Goal: Information Seeking & Learning: Learn about a topic

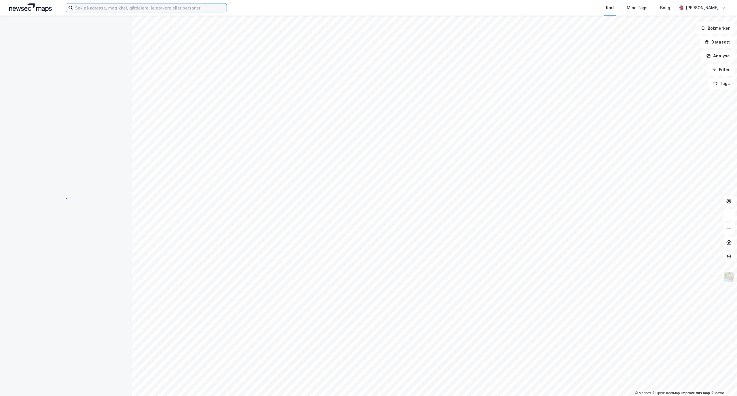
click at [133, 10] on input at bounding box center [150, 7] width 154 height 9
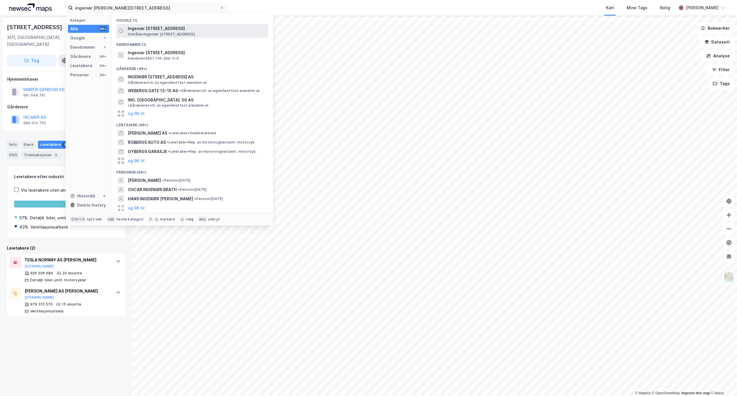
click at [165, 27] on span "Ingeniør [STREET_ADDRESS]" at bounding box center [197, 28] width 138 height 7
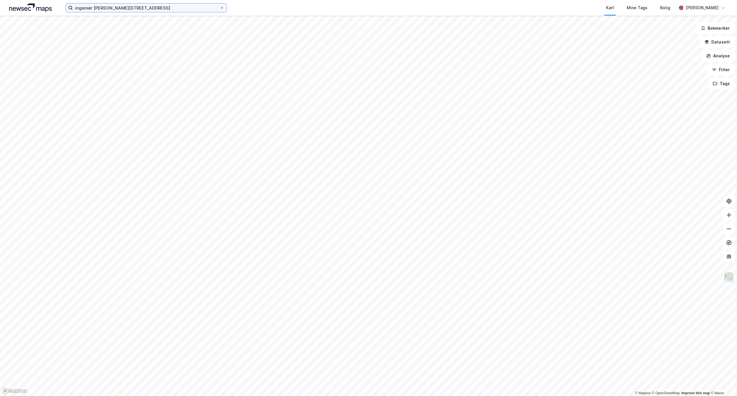
click at [117, 7] on input "ingeniør rybergs gate 56b" at bounding box center [146, 7] width 147 height 9
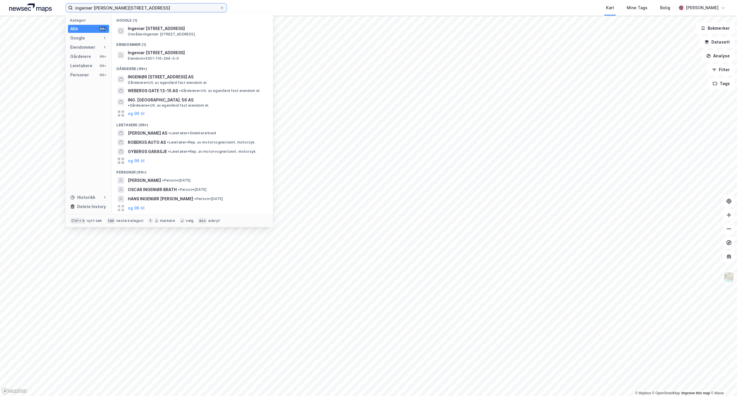
drag, startPoint x: 136, startPoint y: 12, endPoint x: 77, endPoint y: 5, distance: 58.8
click at [77, 5] on input "ingeniør rybergs gate 56b" at bounding box center [146, 7] width 147 height 9
type input "i"
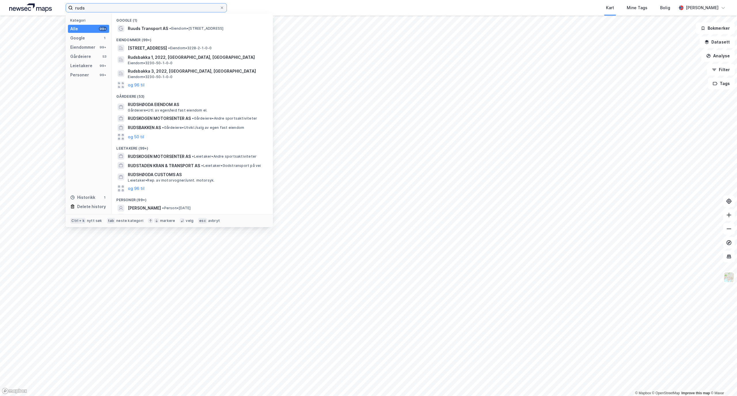
type input "ruds"
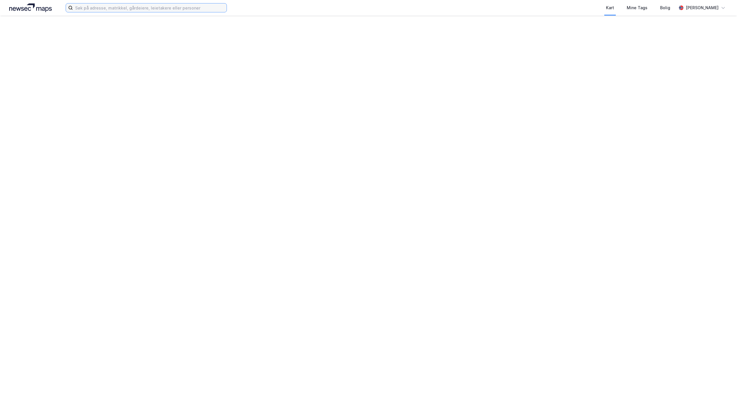
click at [125, 6] on input at bounding box center [150, 7] width 154 height 9
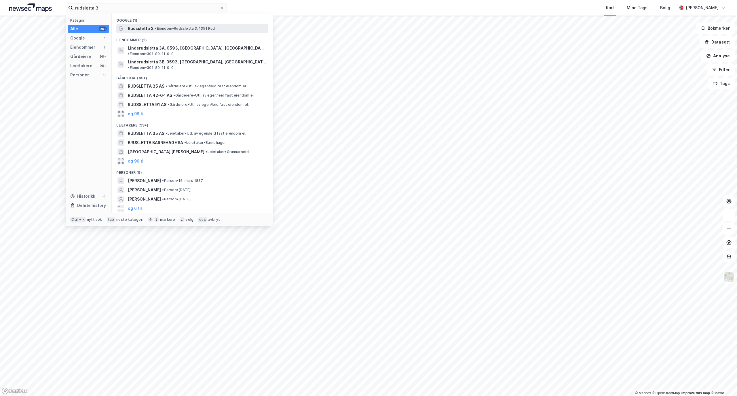
click at [159, 28] on span "• Eiendom • [STREET_ADDRESS]" at bounding box center [185, 28] width 60 height 5
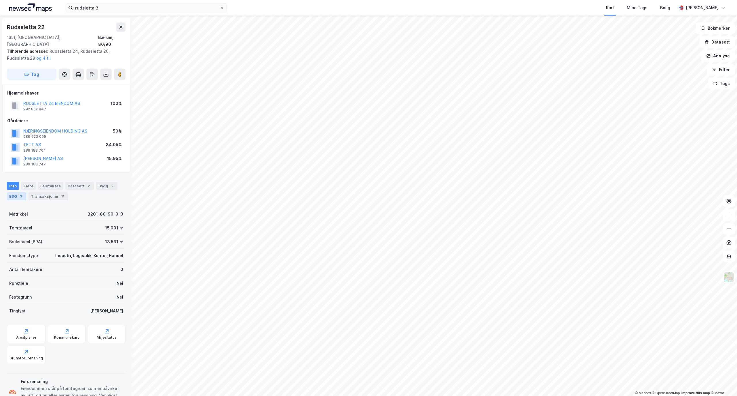
click at [25, 192] on div "ESG 3" at bounding box center [16, 196] width 19 height 8
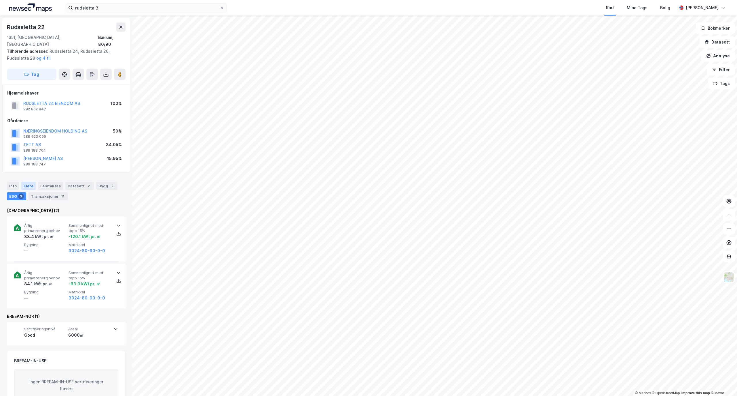
click at [33, 182] on div "Eiere" at bounding box center [28, 186] width 14 height 8
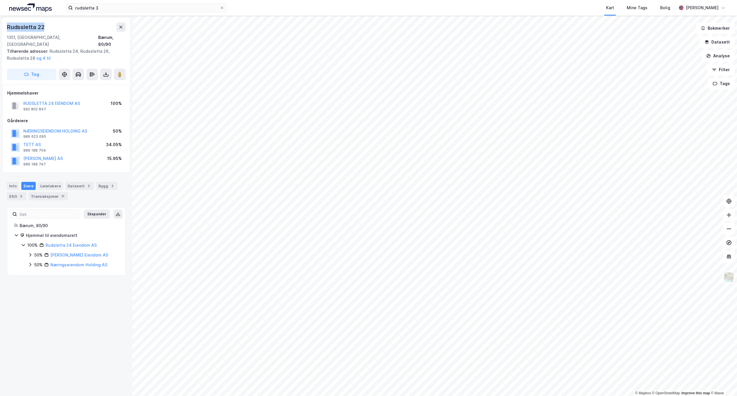
drag, startPoint x: 53, startPoint y: 29, endPoint x: 0, endPoint y: 26, distance: 53.3
click at [0, 26] on div "Rudssletta 22 1351, Rud, [GEOGRAPHIC_DATA], 80/90 Tilhørende adresser: [STREET_…" at bounding box center [66, 206] width 132 height 380
copy div "Rudssletta 22"
click at [103, 8] on input "rudsletta 3" at bounding box center [146, 7] width 147 height 9
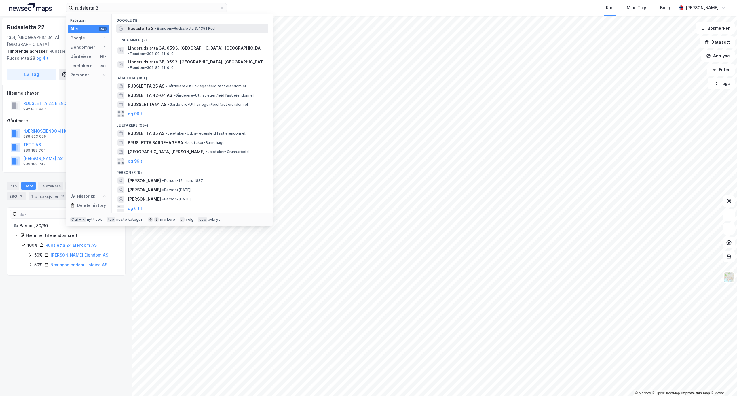
click at [164, 31] on div "Rudssletta 3 • Eiendom • [STREET_ADDRESS]" at bounding box center [197, 28] width 139 height 7
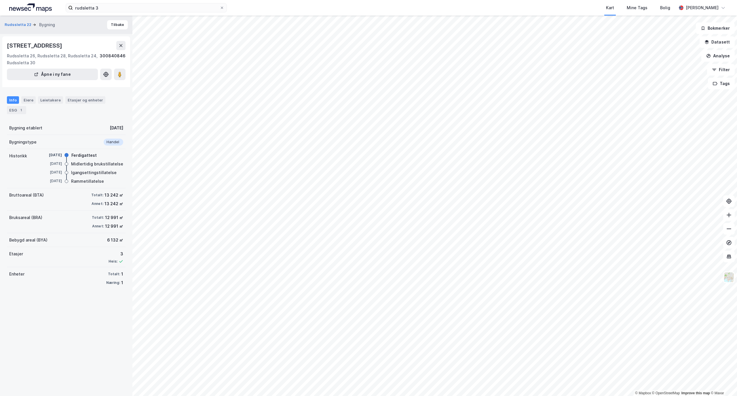
drag, startPoint x: 9, startPoint y: 46, endPoint x: 98, endPoint y: 48, distance: 89.5
click at [98, 48] on div "[STREET_ADDRESS]" at bounding box center [66, 45] width 119 height 9
click at [29, 97] on div "Eiere" at bounding box center [28, 99] width 14 height 7
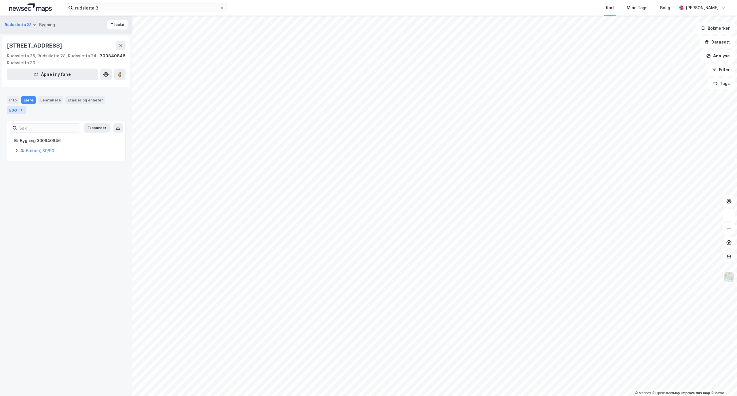
click at [14, 107] on div "ESG 1" at bounding box center [16, 110] width 19 height 8
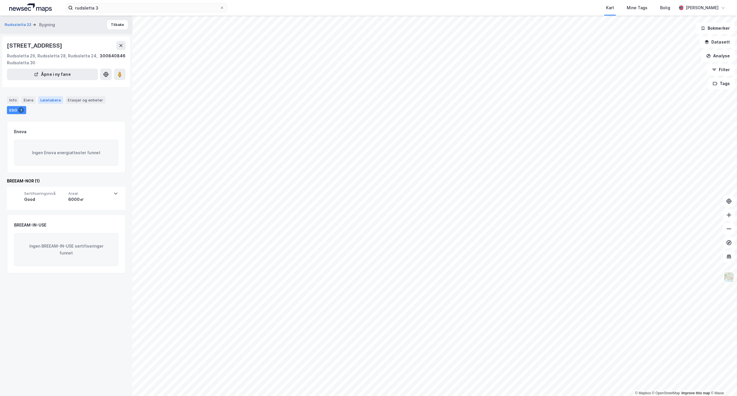
click at [47, 97] on div "Leietakere" at bounding box center [50, 99] width 25 height 7
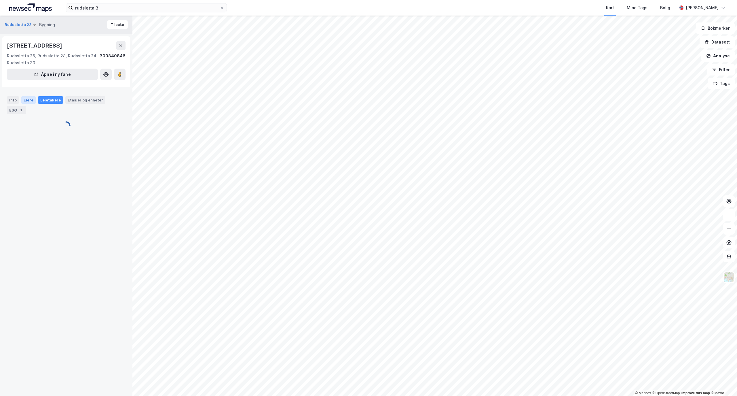
click at [26, 97] on div "Eiere" at bounding box center [28, 99] width 14 height 7
drag, startPoint x: 48, startPoint y: 45, endPoint x: 92, endPoint y: 45, distance: 44.6
click at [63, 45] on div "[STREET_ADDRESS]" at bounding box center [35, 45] width 56 height 9
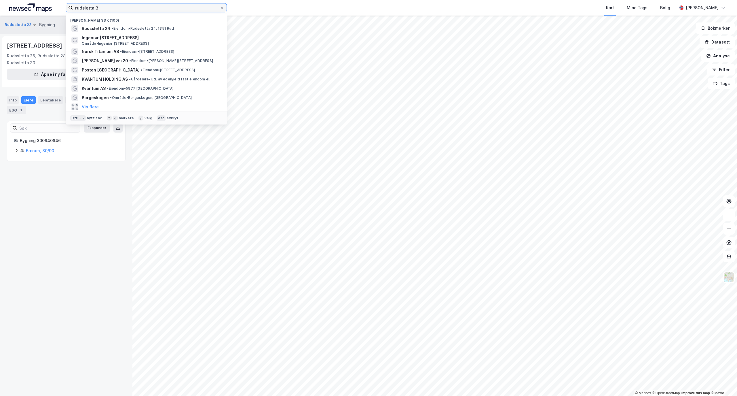
drag, startPoint x: 106, startPoint y: 7, endPoint x: 12, endPoint y: -5, distance: 94.7
click at [12, 0] on html "rudsletta 3 Nylige søk (100) Rudssletta 24 • Eiendom • [STREET_ADDRESS] • [STRE…" at bounding box center [368, 198] width 737 height 396
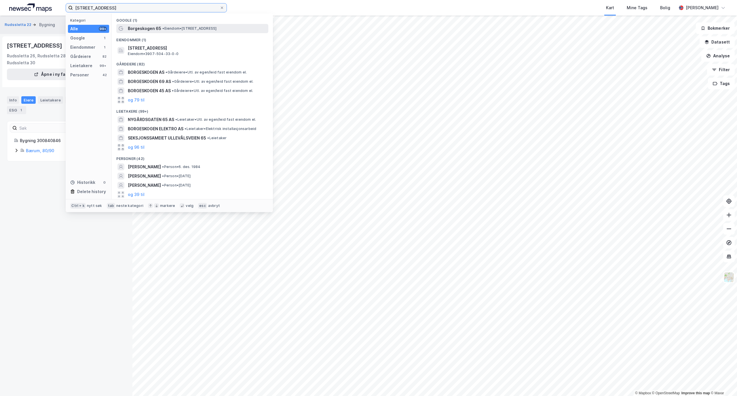
type input "[STREET_ADDRESS]"
click at [145, 29] on span "Borgeskogen 65" at bounding box center [144, 28] width 33 height 7
